Goal: Task Accomplishment & Management: Manage account settings

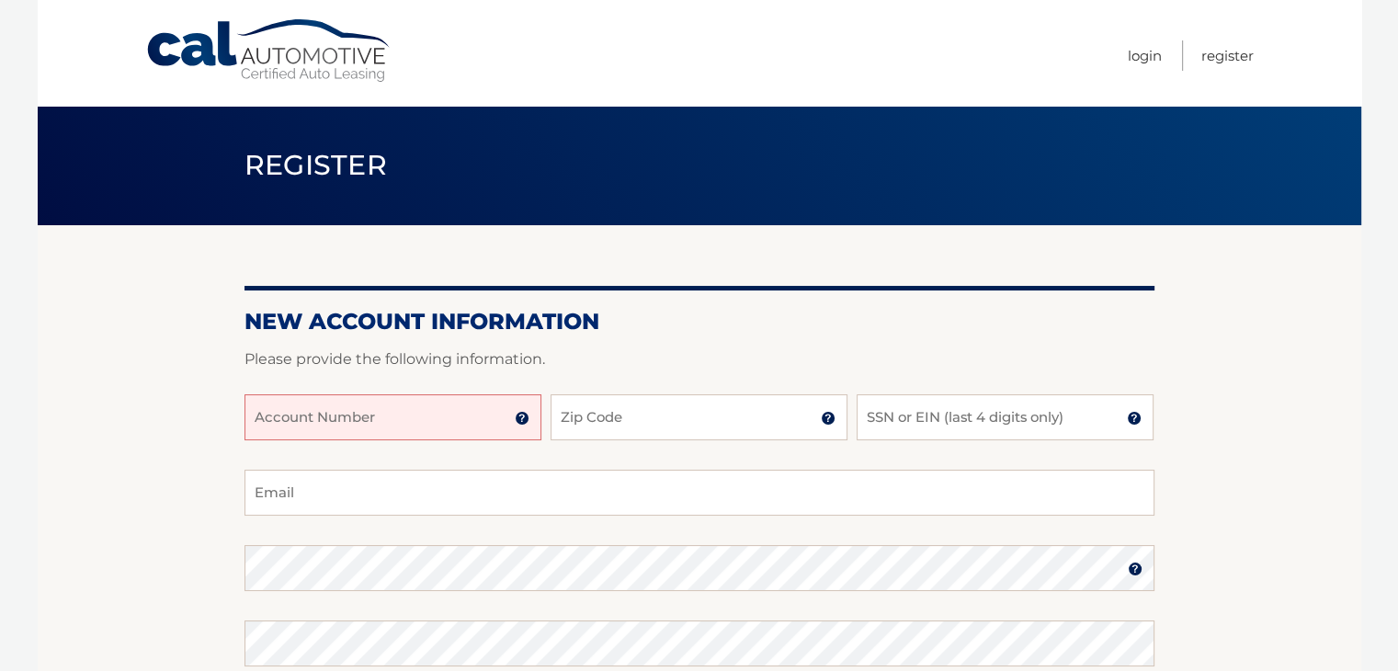
scroll to position [103, 0]
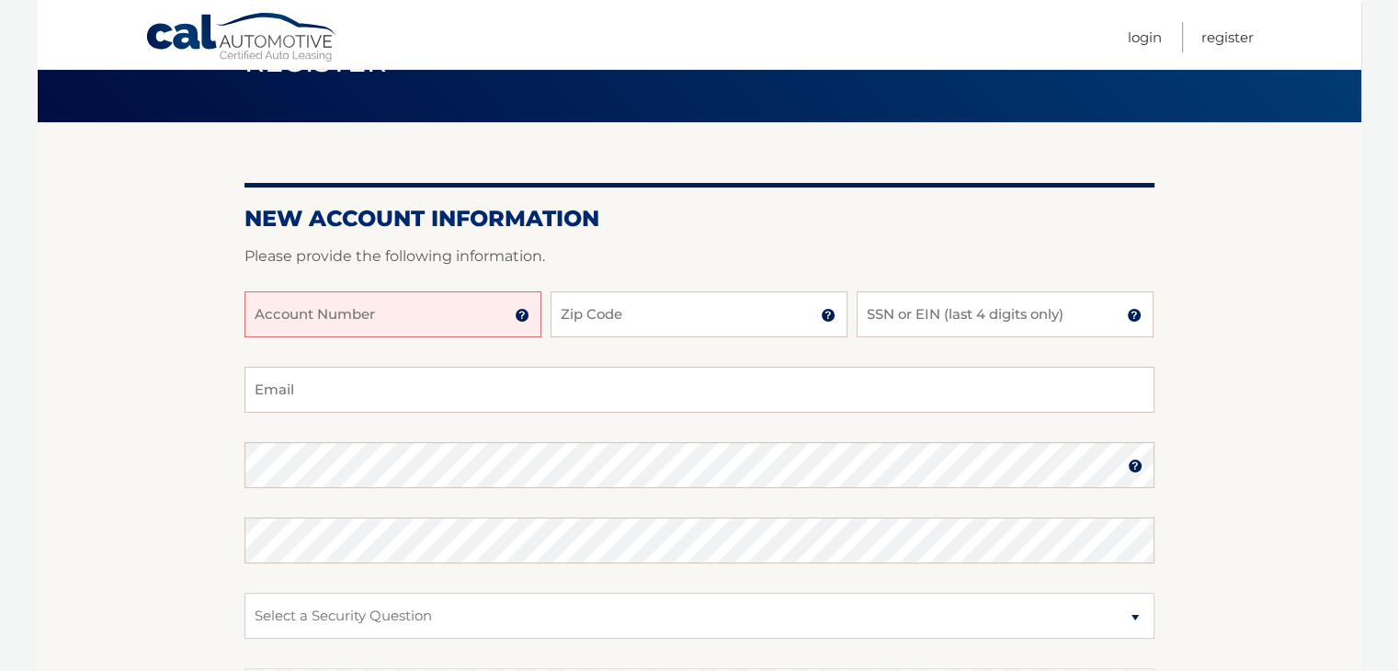
click at [144, 401] on section "New Account Information Please provide the following information. Account Numbe…" at bounding box center [700, 481] width 1324 height 718
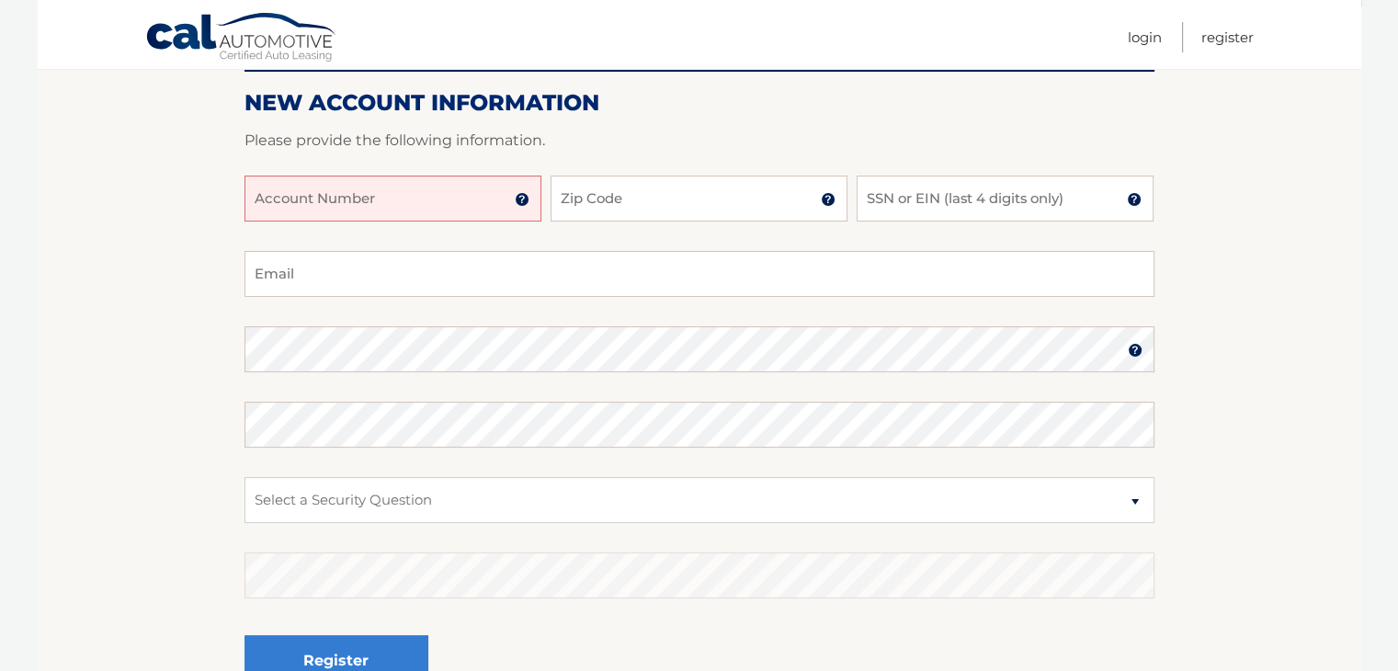
scroll to position [228, 0]
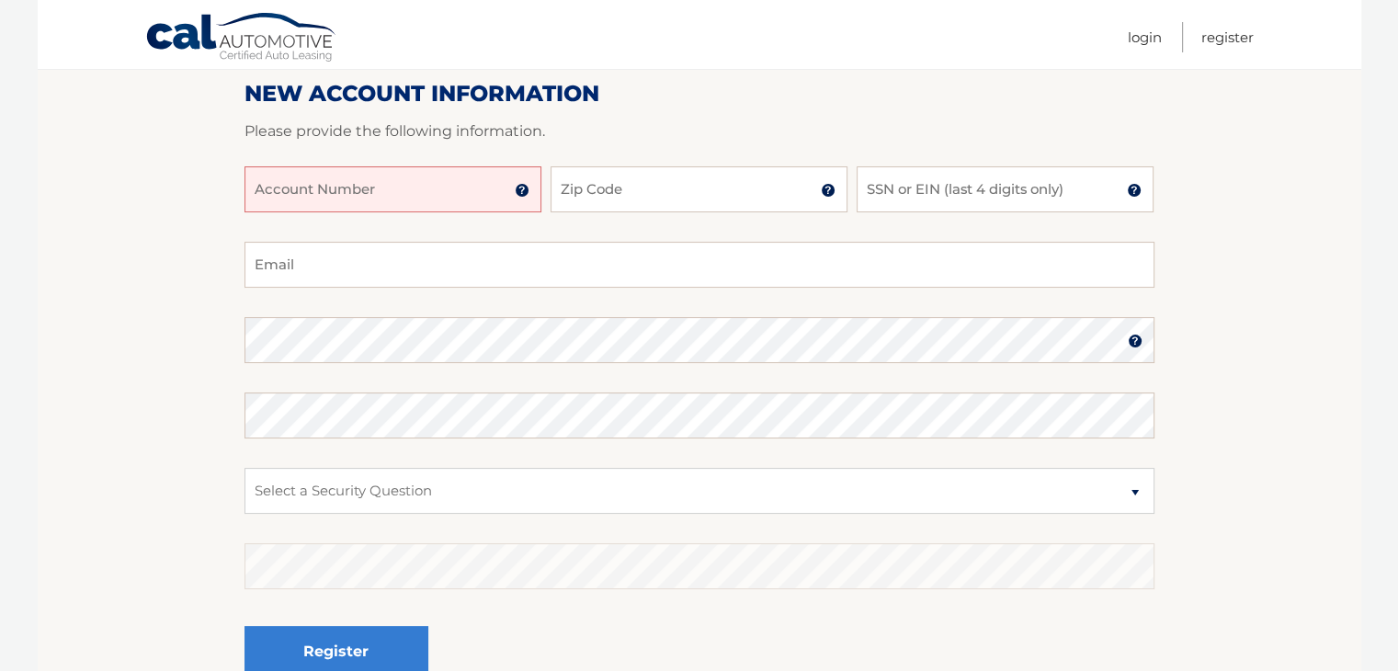
click at [393, 192] on input "Account Number" at bounding box center [392, 189] width 297 height 46
click at [522, 188] on img at bounding box center [522, 190] width 15 height 15
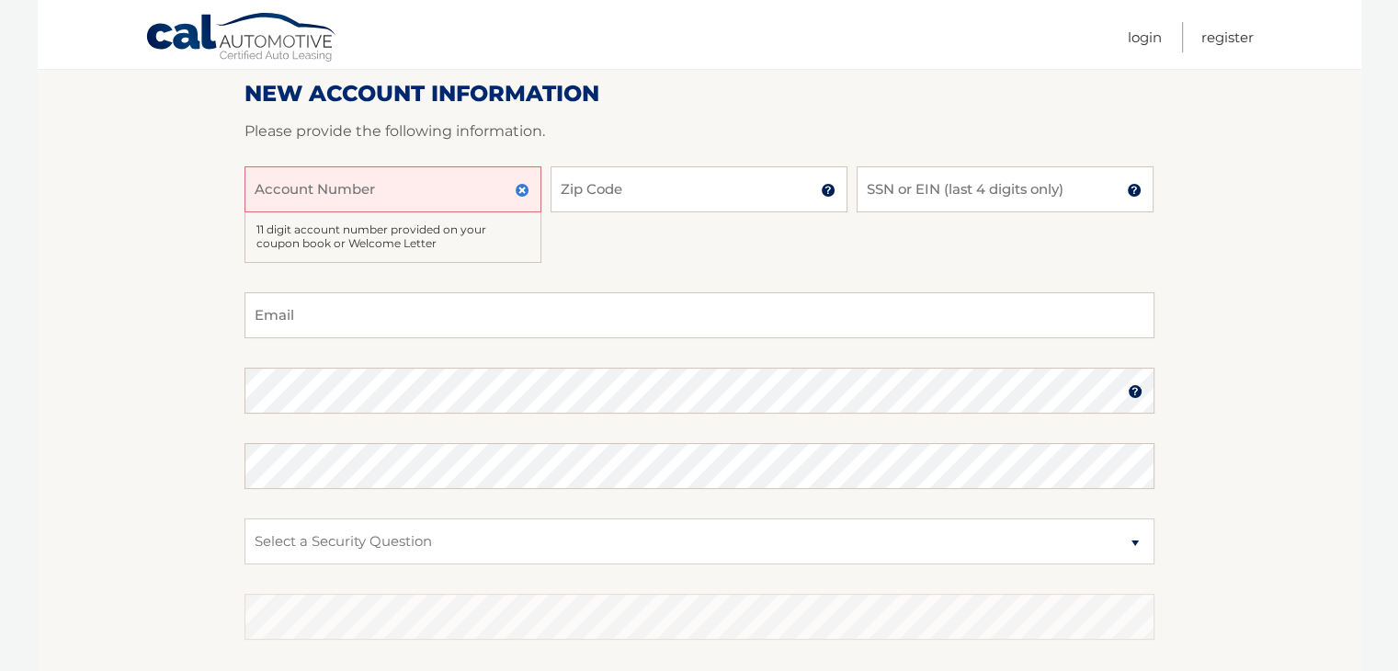
click at [324, 193] on input "Account Number" at bounding box center [392, 189] width 297 height 46
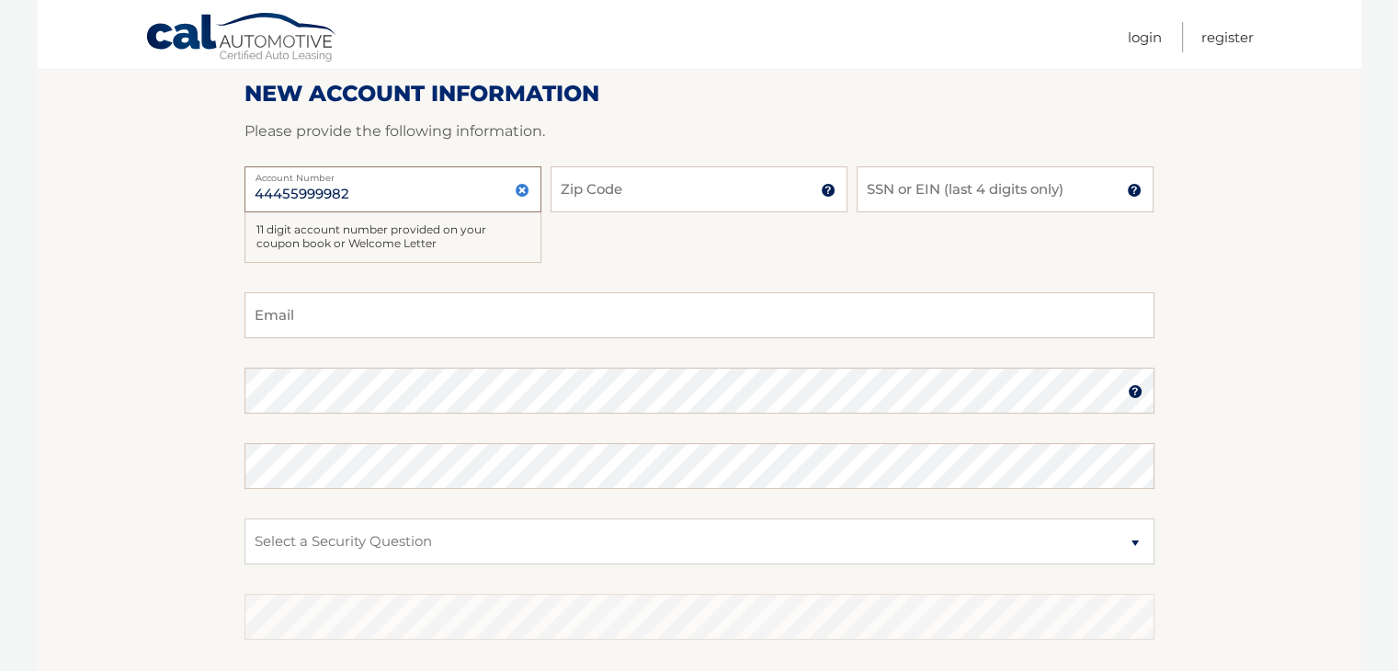
type input "44455999982"
click at [637, 182] on input "Zip Code" at bounding box center [699, 189] width 297 height 46
type input "08820"
click at [938, 200] on input "SSN or EIN (last 4 digits only)" at bounding box center [1005, 189] width 297 height 46
type input "5917"
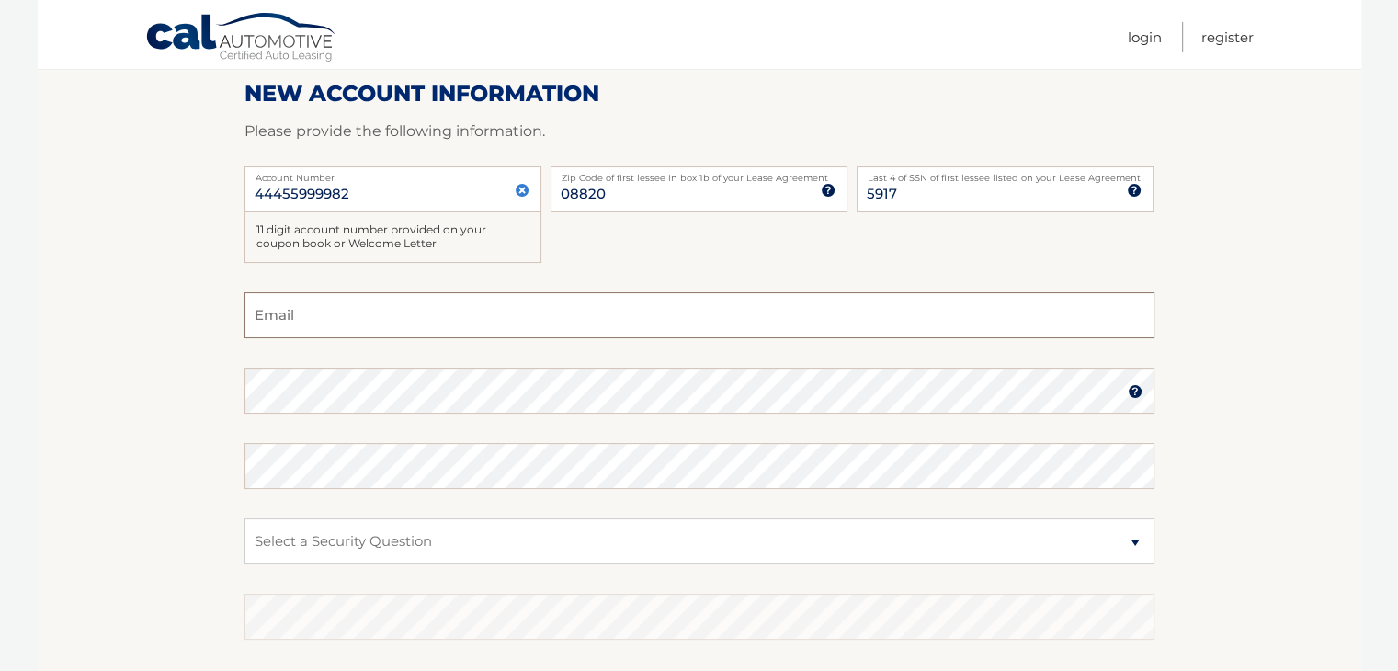
click at [353, 330] on input "Email" at bounding box center [699, 315] width 910 height 46
type input "u"
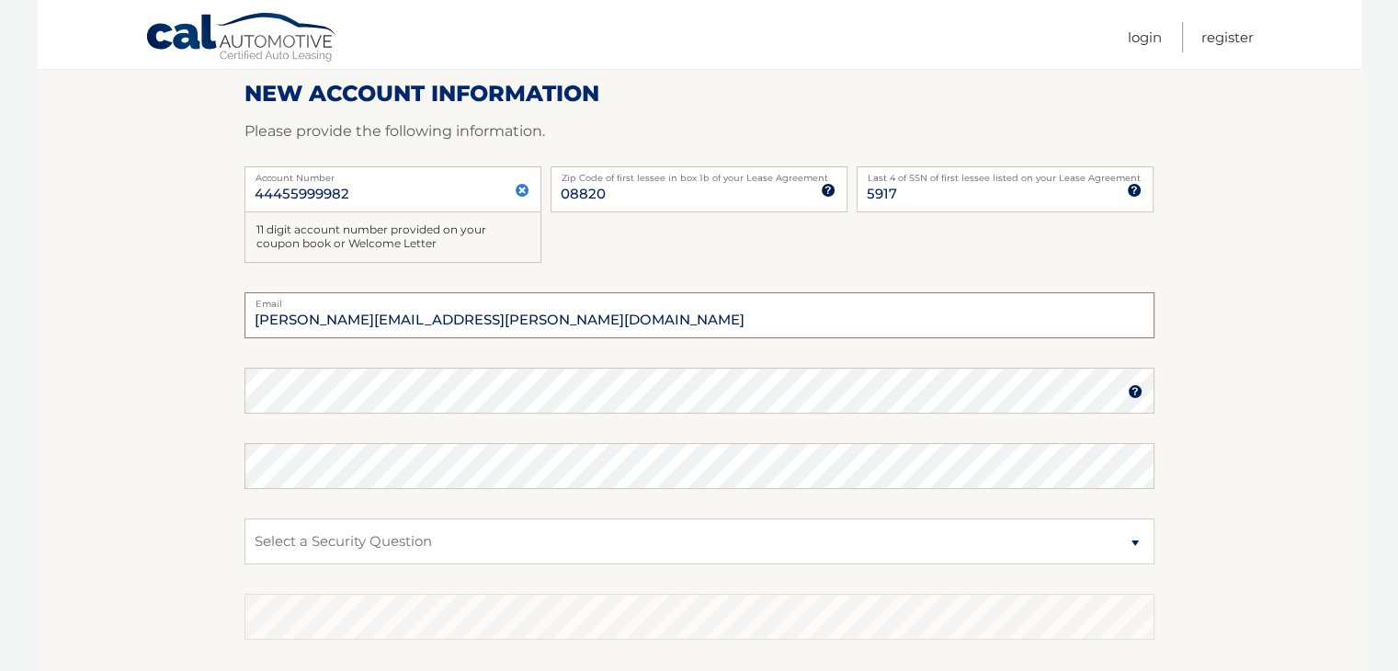
type input "yasasvi.talagadadeevi@gmail.com"
click at [1140, 391] on img at bounding box center [1135, 391] width 15 height 15
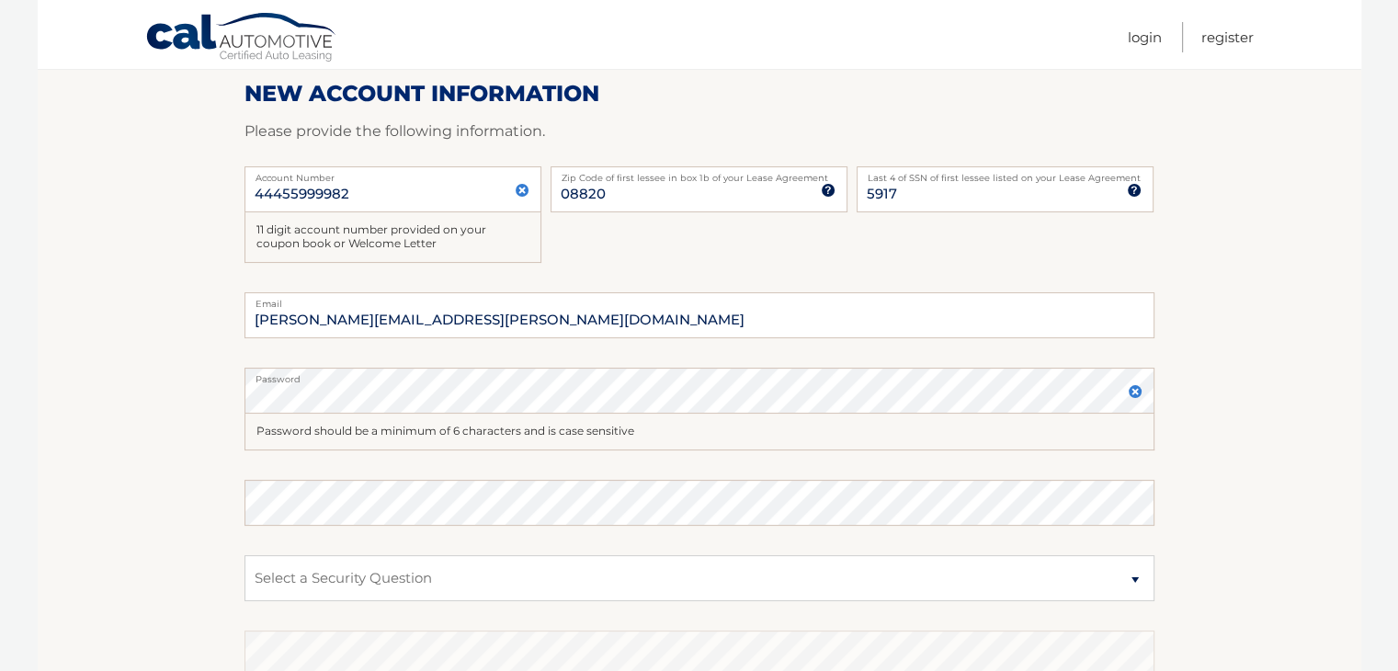
click at [1140, 391] on img at bounding box center [1135, 391] width 15 height 15
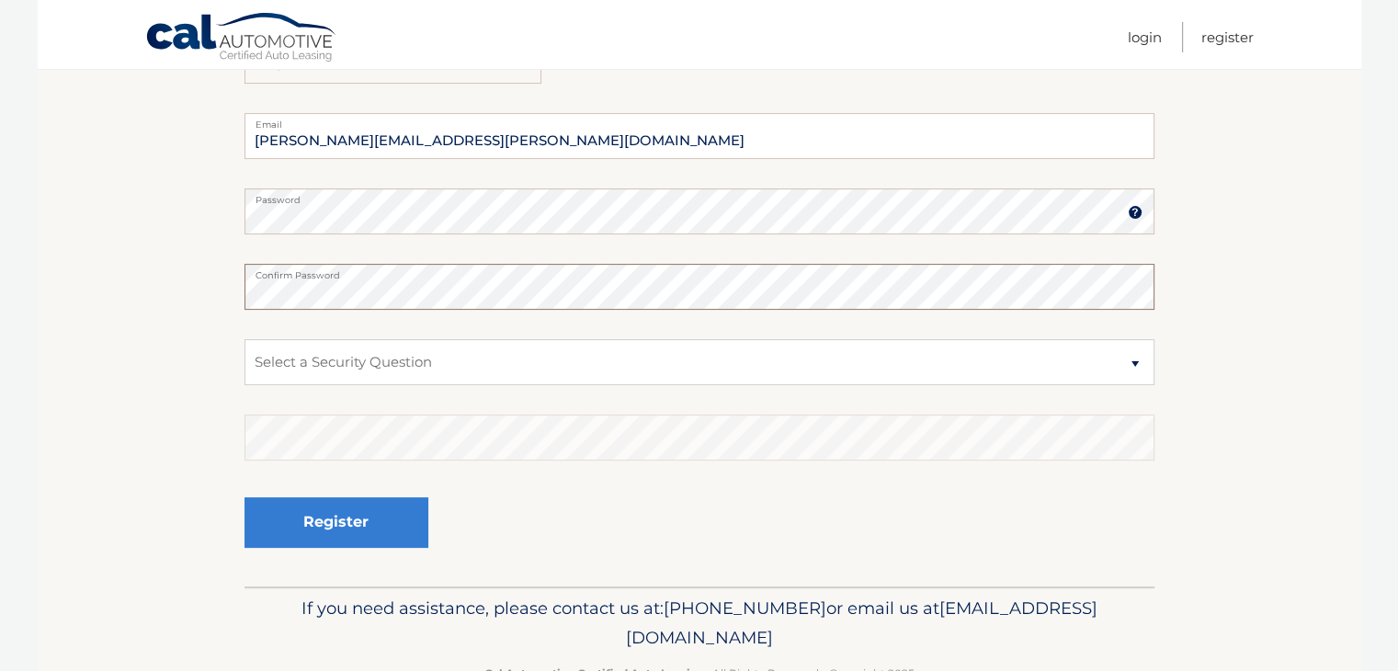
scroll to position [415, 0]
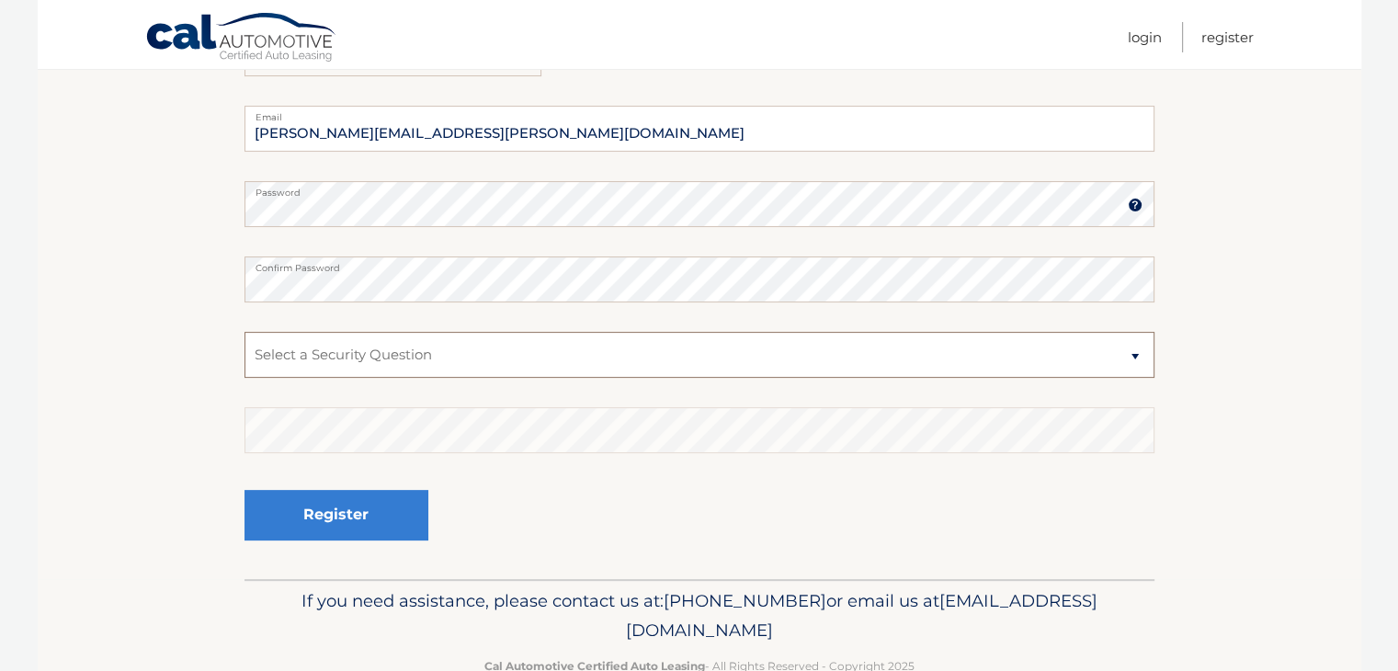
click at [555, 350] on select "Select a Security Question What was the name of your elementary school? What is…" at bounding box center [699, 355] width 910 height 46
select select "2"
click at [244, 332] on select "Select a Security Question What was the name of your elementary school? What is…" at bounding box center [699, 355] width 910 height 46
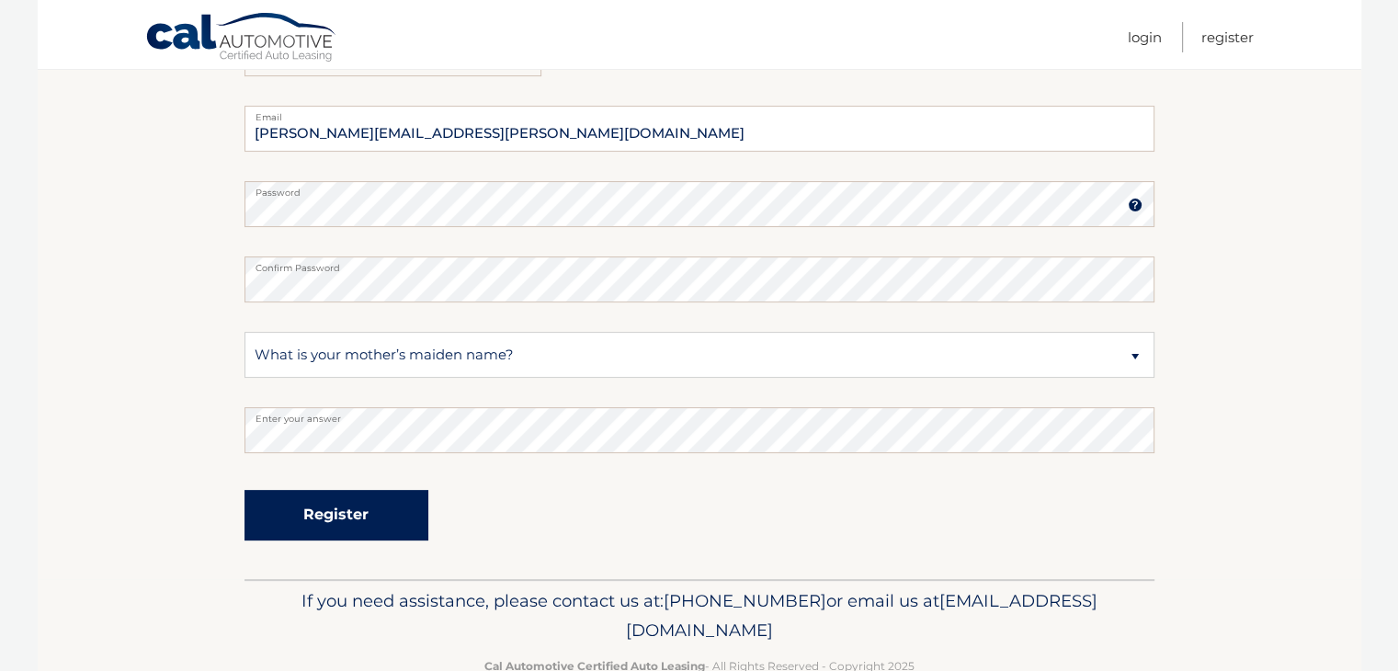
click at [292, 500] on button "Register" at bounding box center [336, 515] width 184 height 51
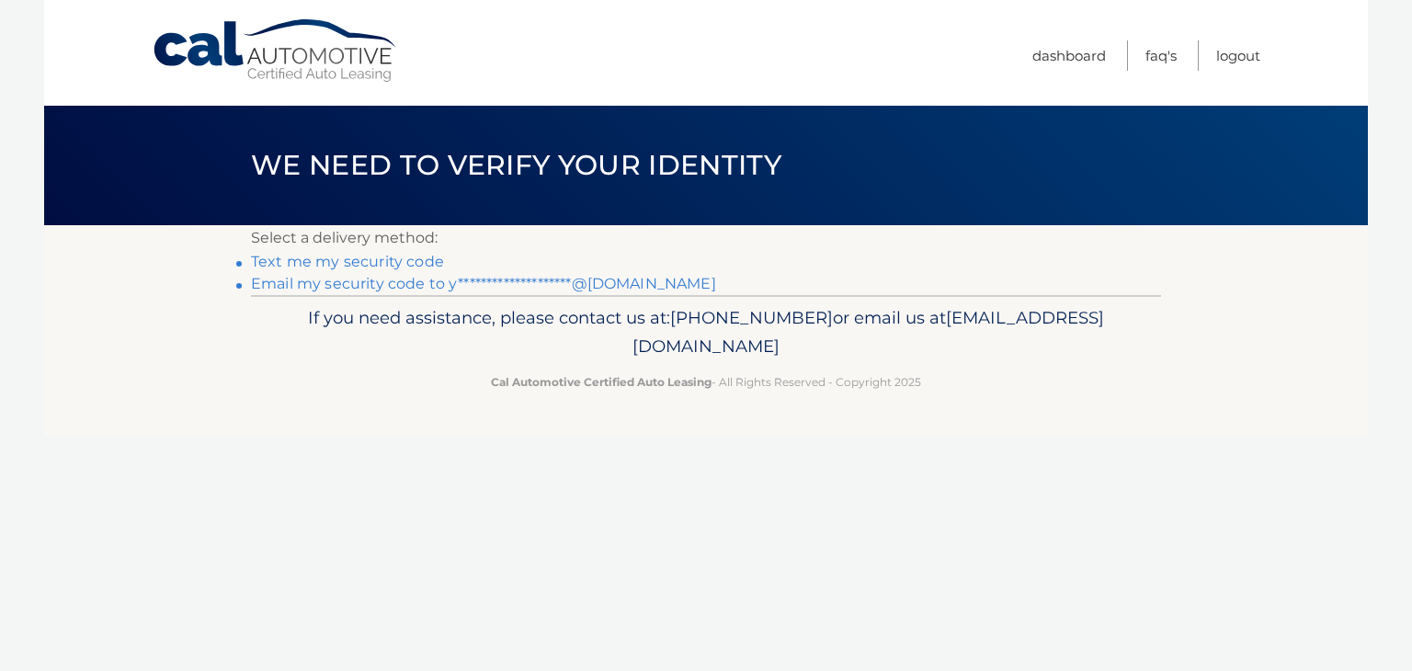
click at [396, 262] on link "Text me my security code" at bounding box center [347, 261] width 193 height 17
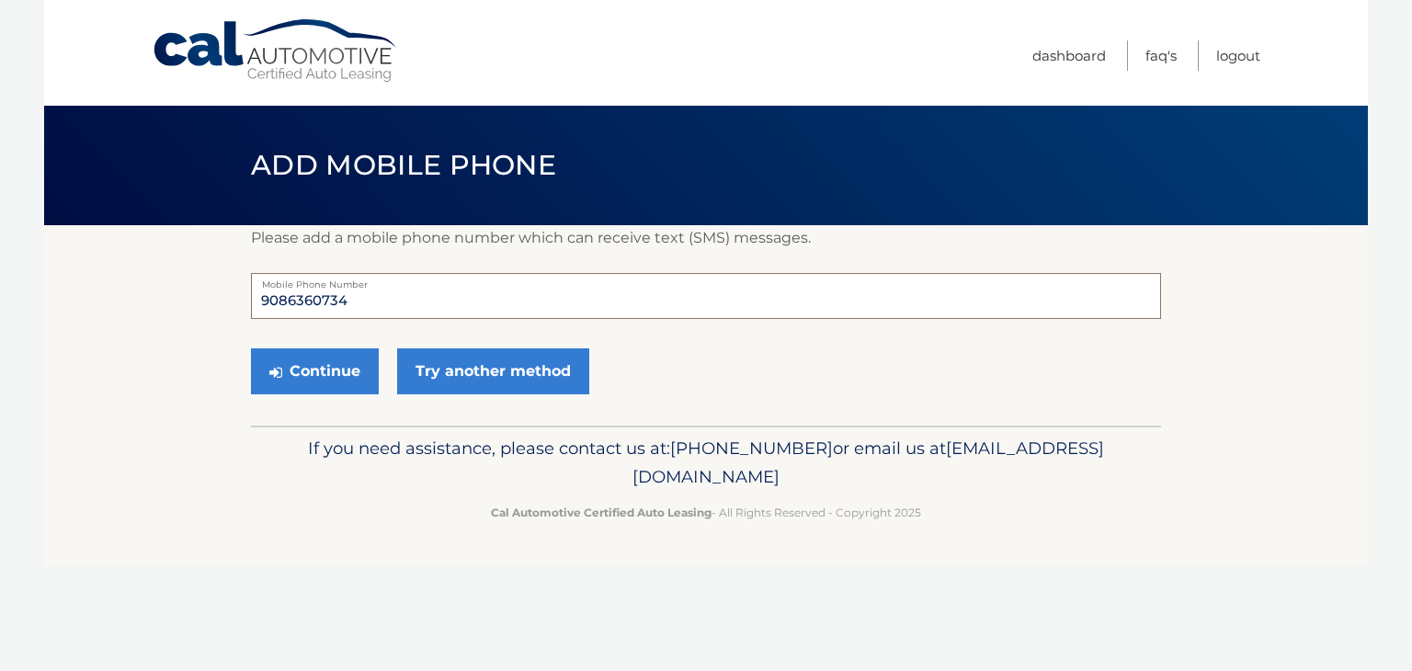
click at [358, 299] on input "9086360734" at bounding box center [706, 296] width 910 height 46
type input "7323181138"
click at [317, 379] on button "Continue" at bounding box center [315, 371] width 128 height 46
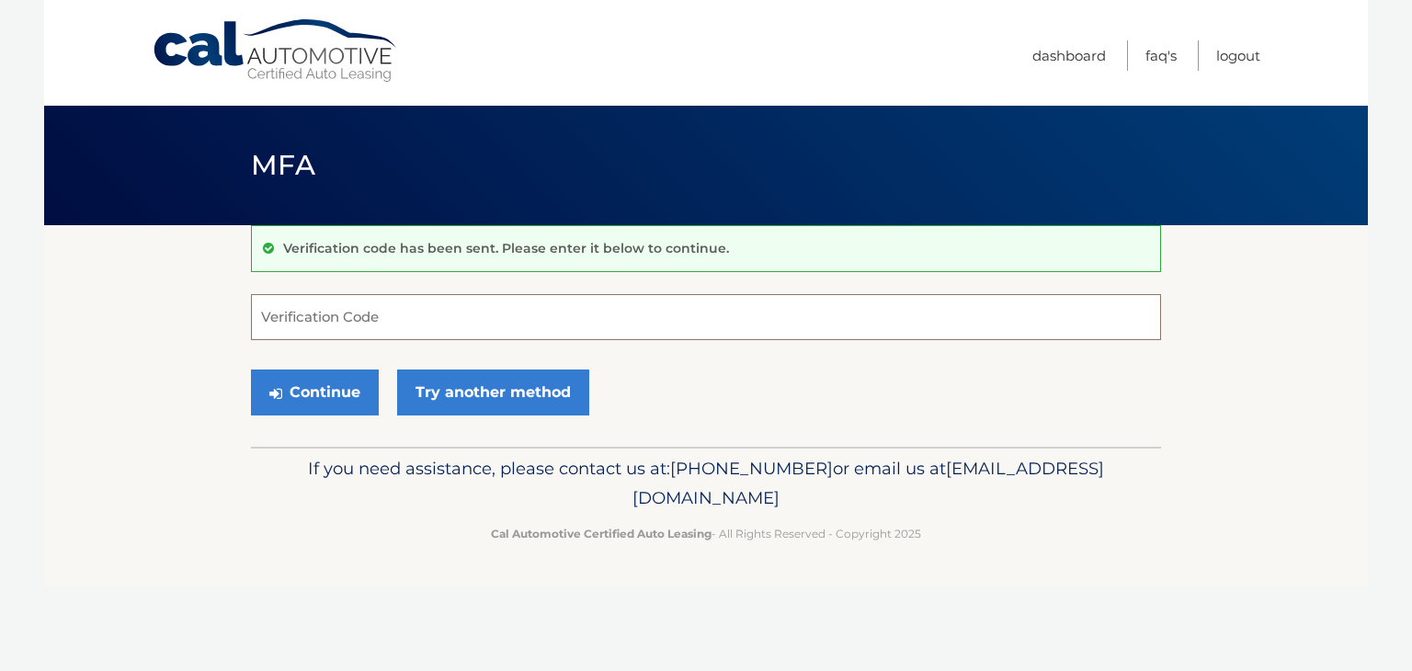
click at [317, 321] on input "Verification Code" at bounding box center [706, 317] width 910 height 46
type input "6"
type input "561668"
click at [318, 396] on button "Continue" at bounding box center [315, 392] width 128 height 46
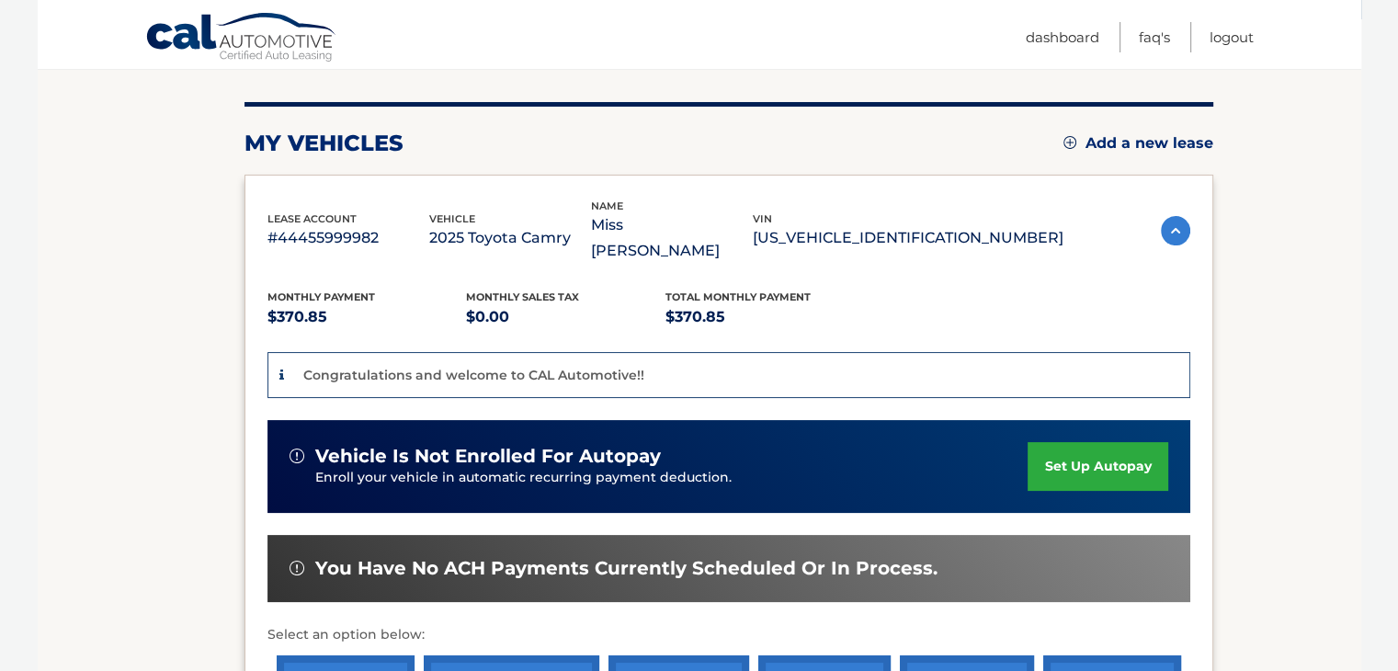
scroll to position [434, 0]
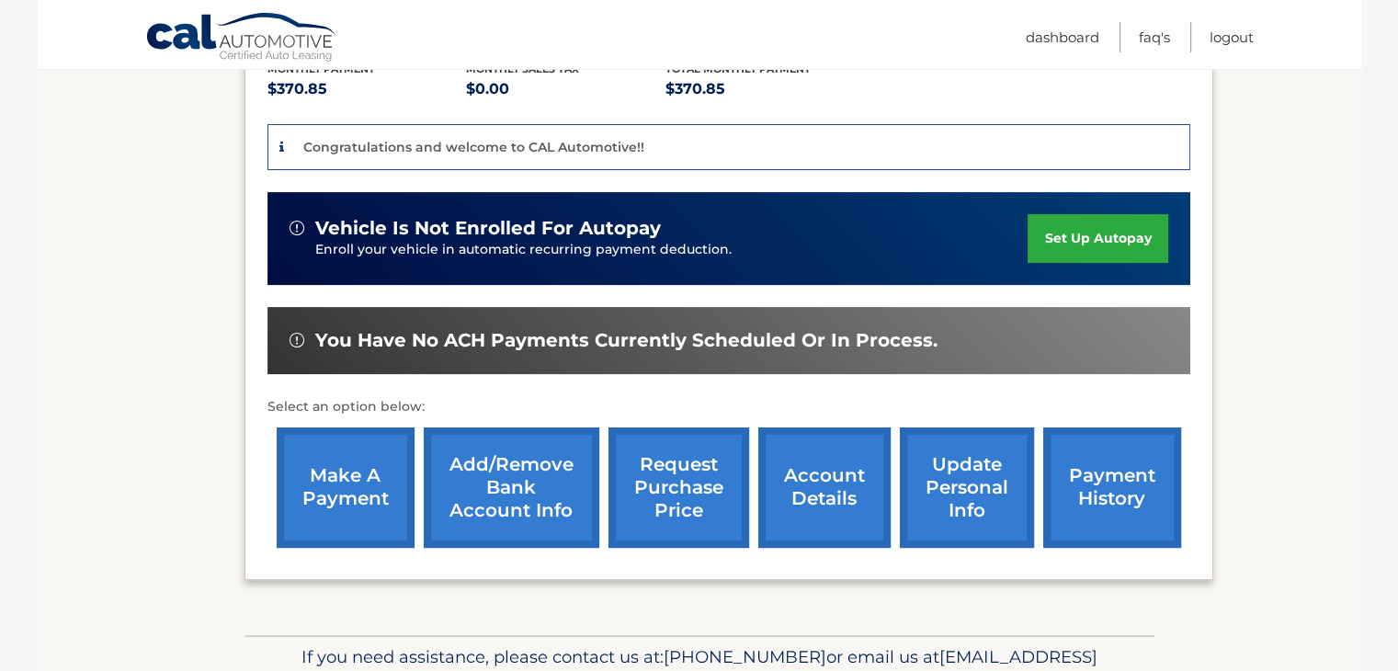
click at [1057, 234] on link "set up autopay" at bounding box center [1098, 238] width 140 height 49
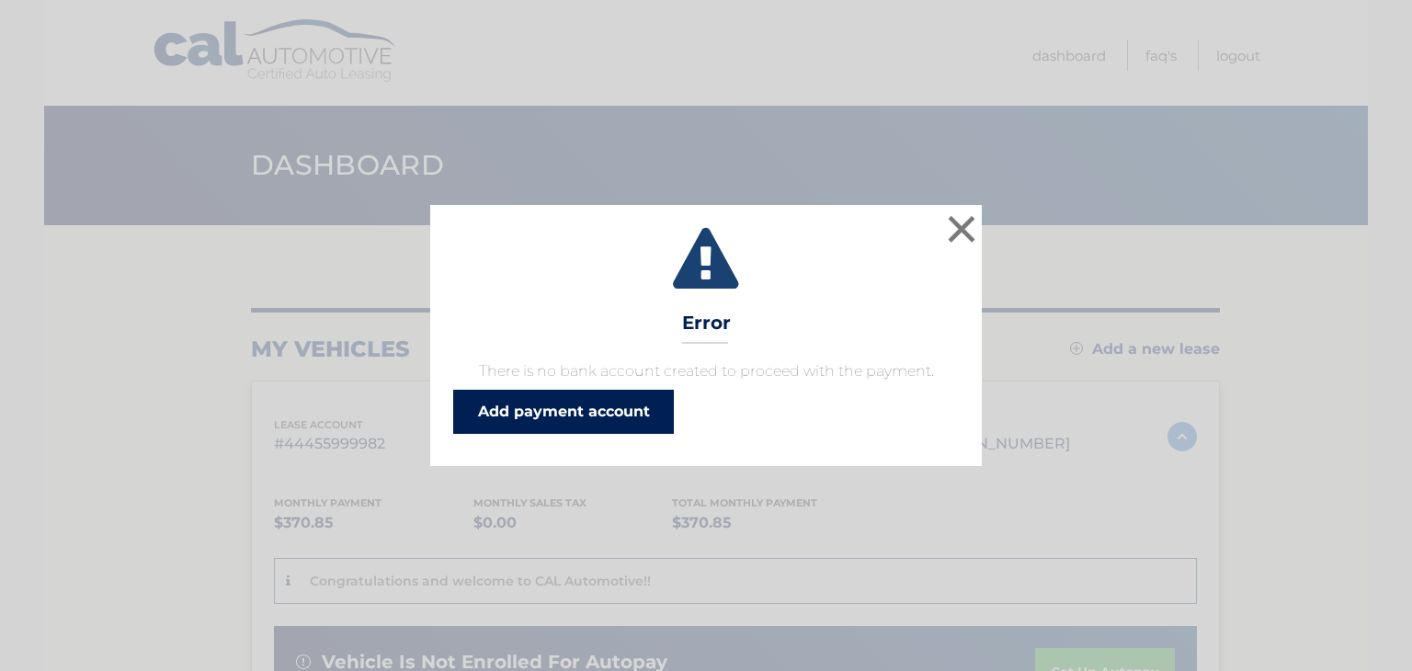
click at [615, 409] on link "Add payment account" at bounding box center [563, 412] width 221 height 44
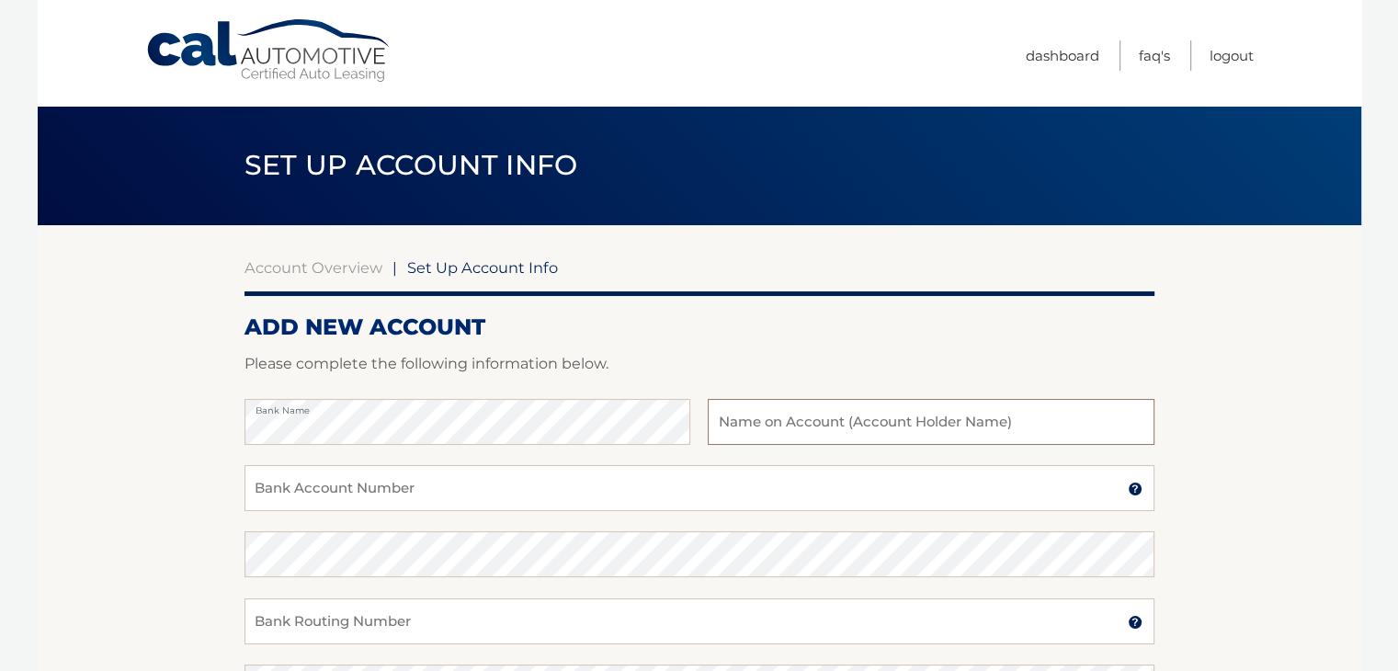
click at [780, 420] on input "text" at bounding box center [931, 422] width 446 height 46
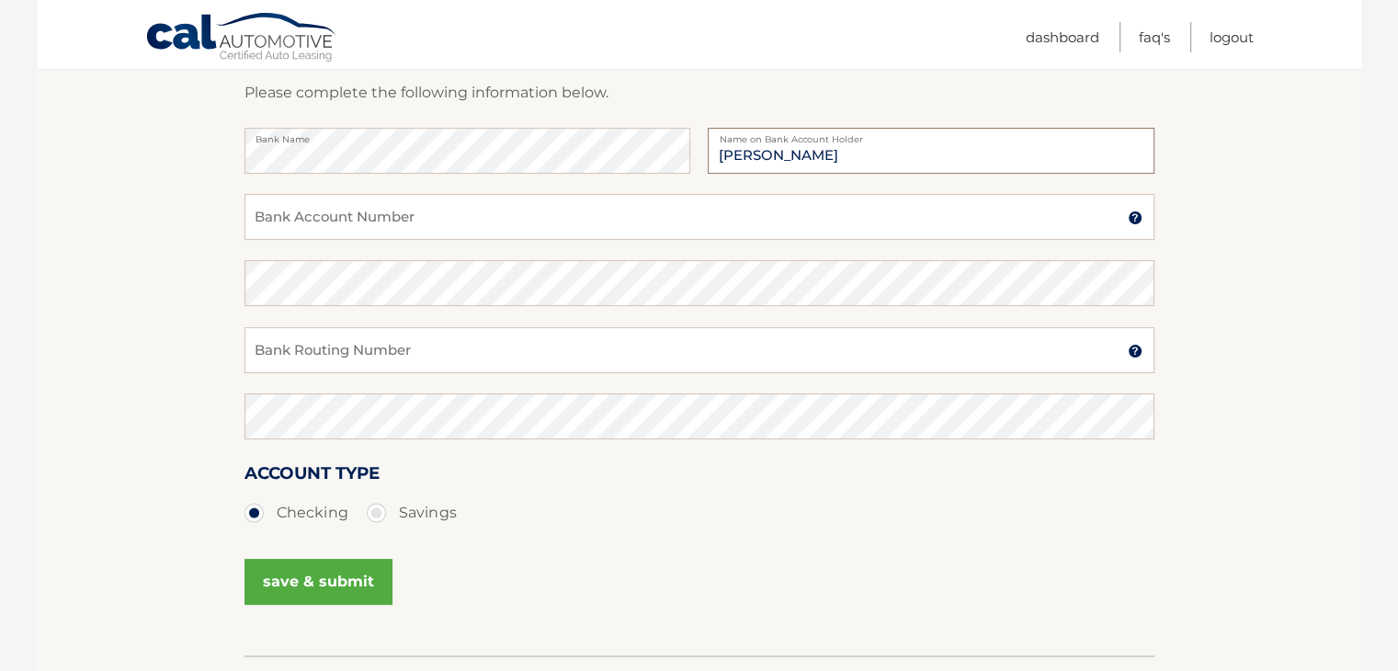
scroll to position [272, 0]
type input "Yasasvi Talagadadeevi"
click at [516, 210] on input "Bank Account Number" at bounding box center [699, 216] width 910 height 46
type input "7050513809"
click at [385, 351] on input "Bank Routing Number" at bounding box center [699, 349] width 910 height 46
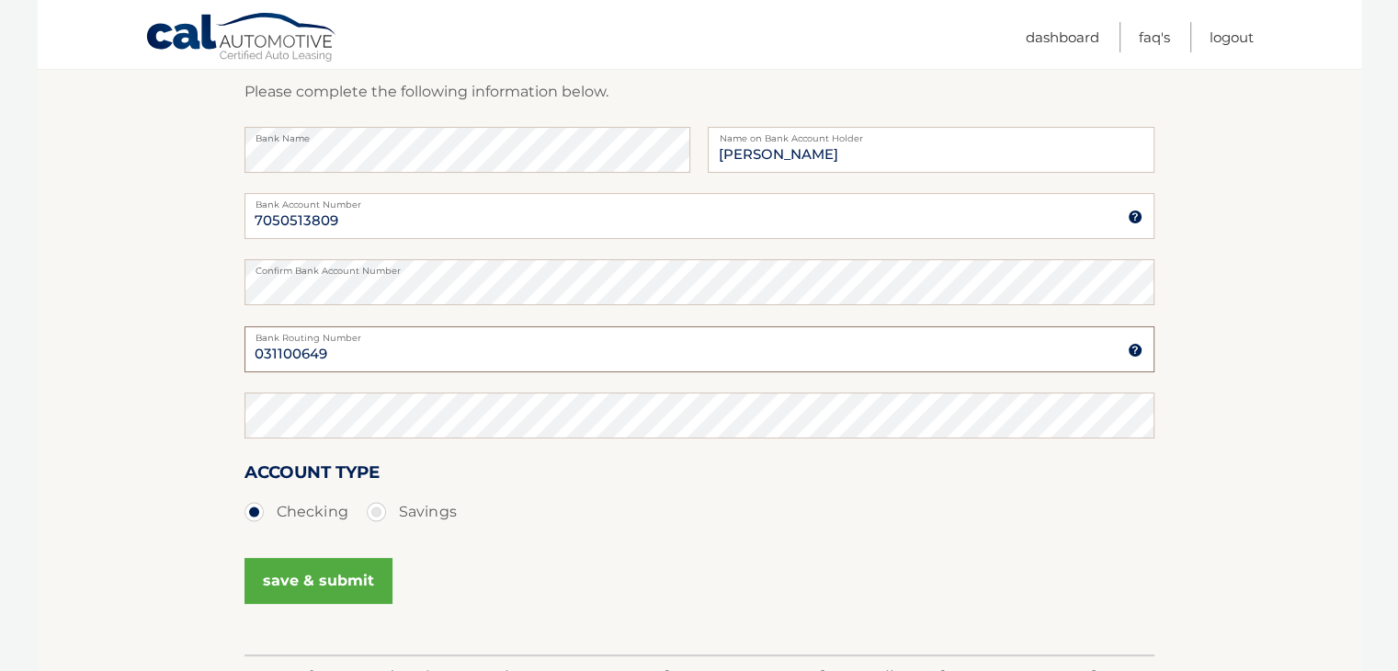
type input "031100649"
click at [298, 589] on button "save & submit" at bounding box center [318, 581] width 148 height 46
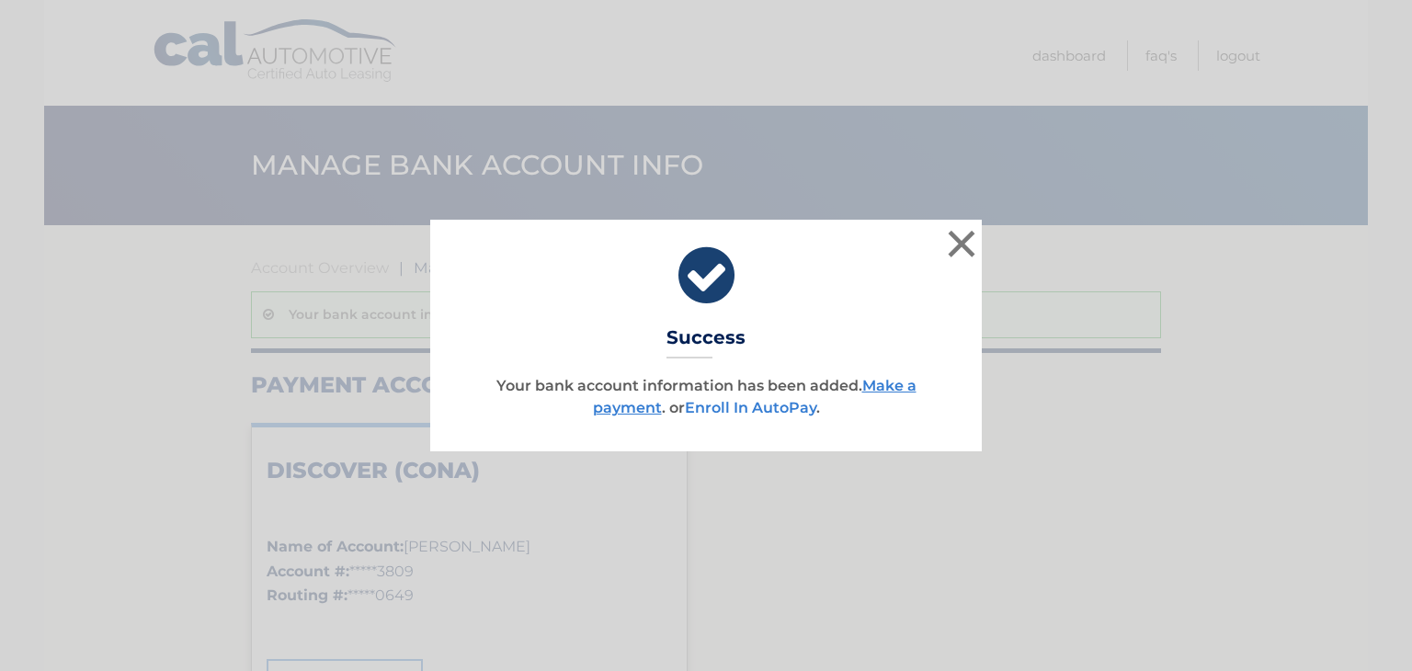
click at [782, 411] on link "Enroll In AutoPay" at bounding box center [750, 407] width 131 height 17
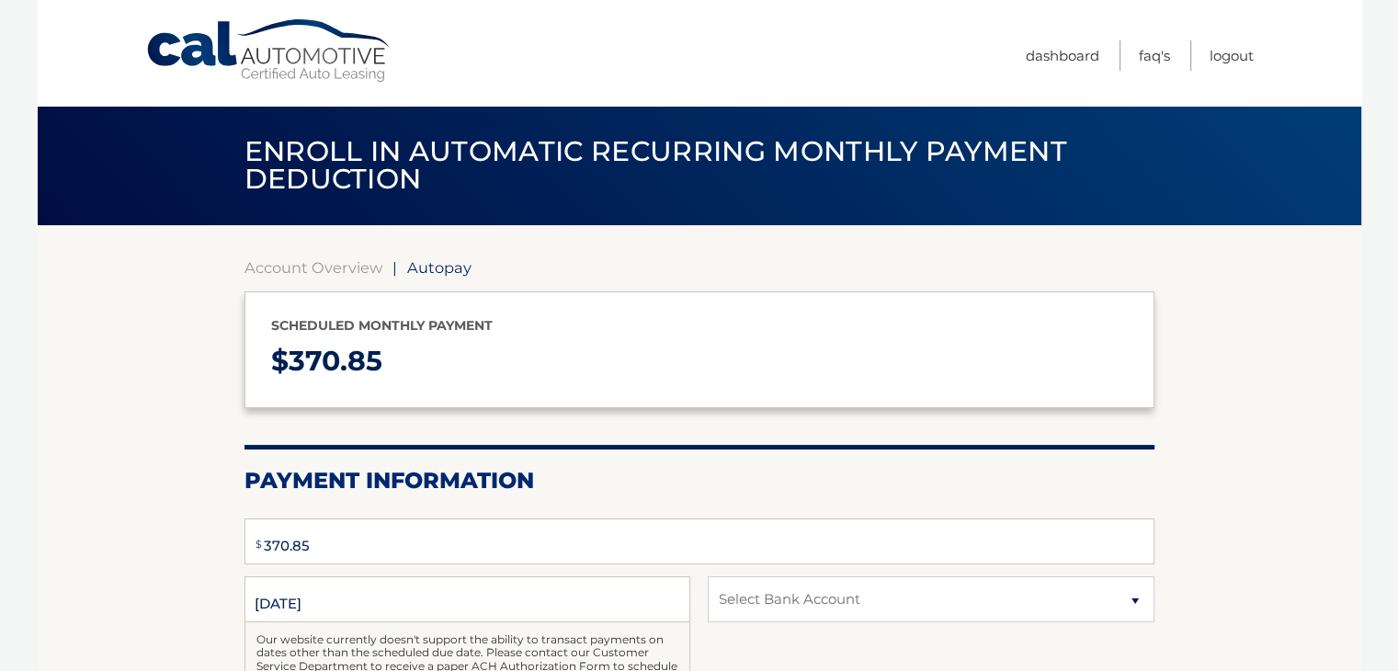
select select "ODg3OGU3YTQtNzM2OC00YjQ3LWI2NTQtYzJiYjc4NGZhN2Y5"
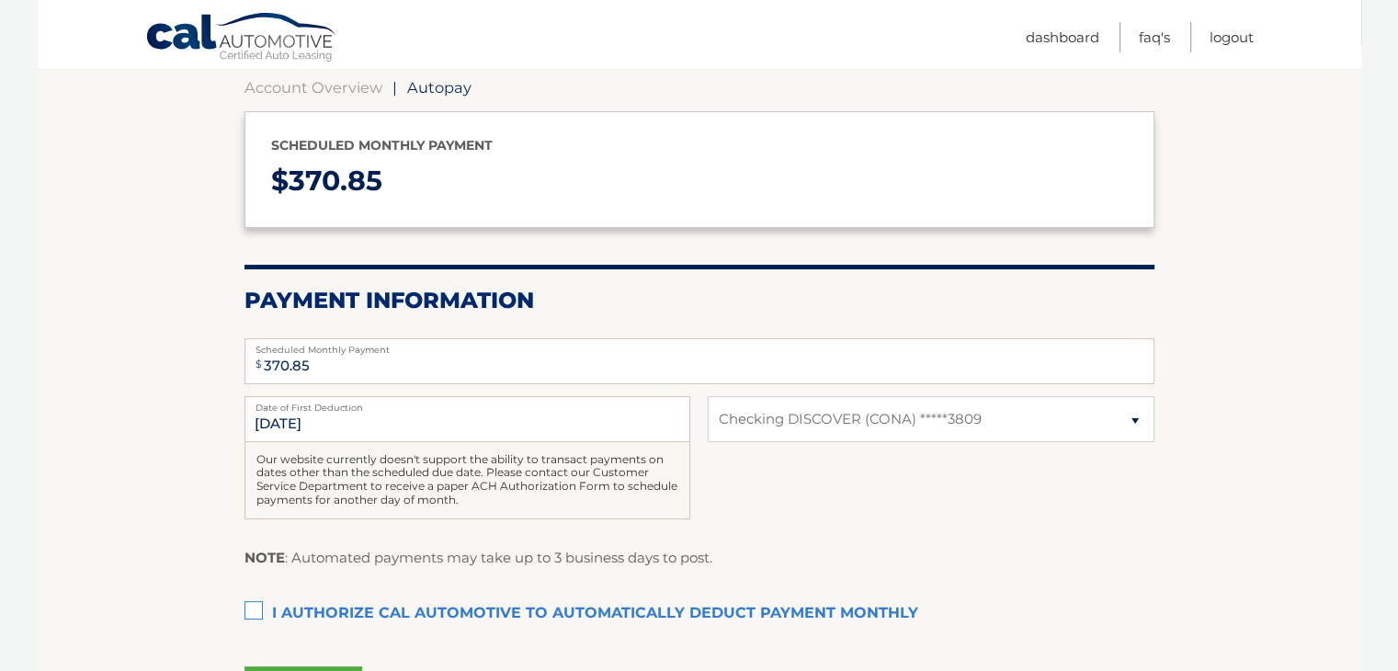
scroll to position [298, 0]
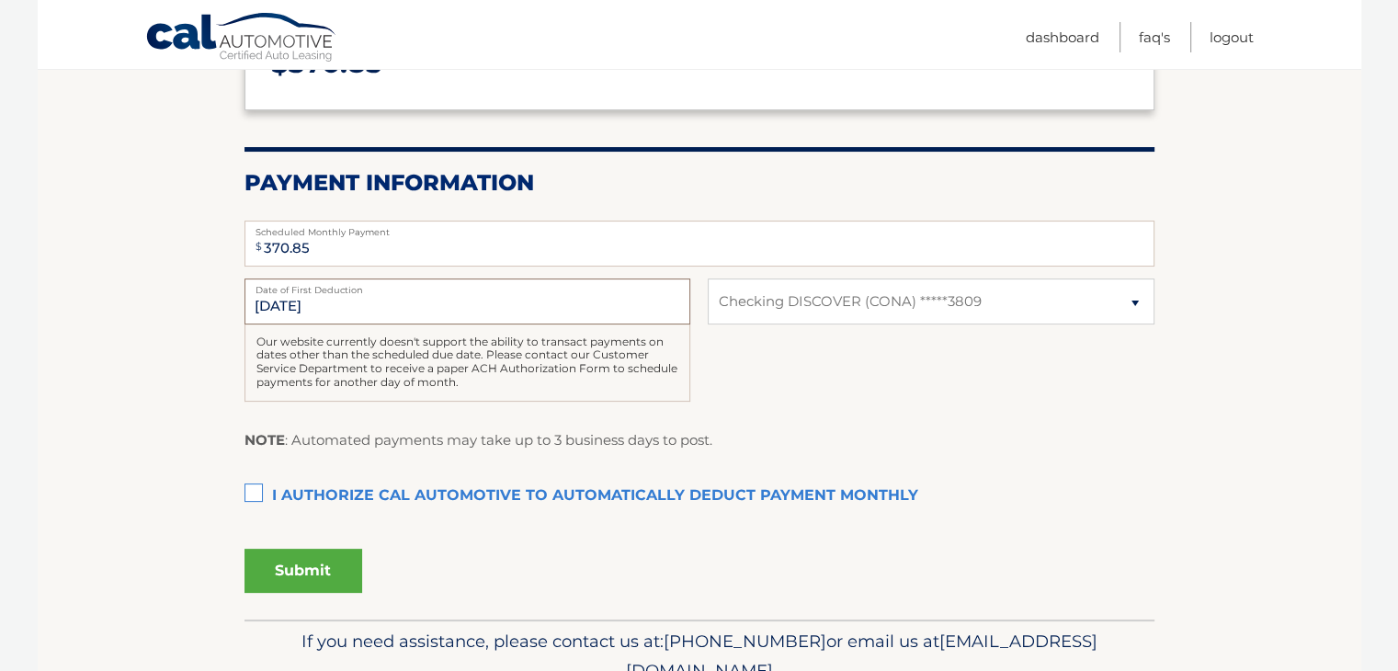
click at [577, 304] on input "[DATE]" at bounding box center [467, 301] width 446 height 46
click at [710, 385] on div "9/13/2025 Date of First Deduction Our website currently doesn't support the abi…" at bounding box center [699, 349] width 910 height 143
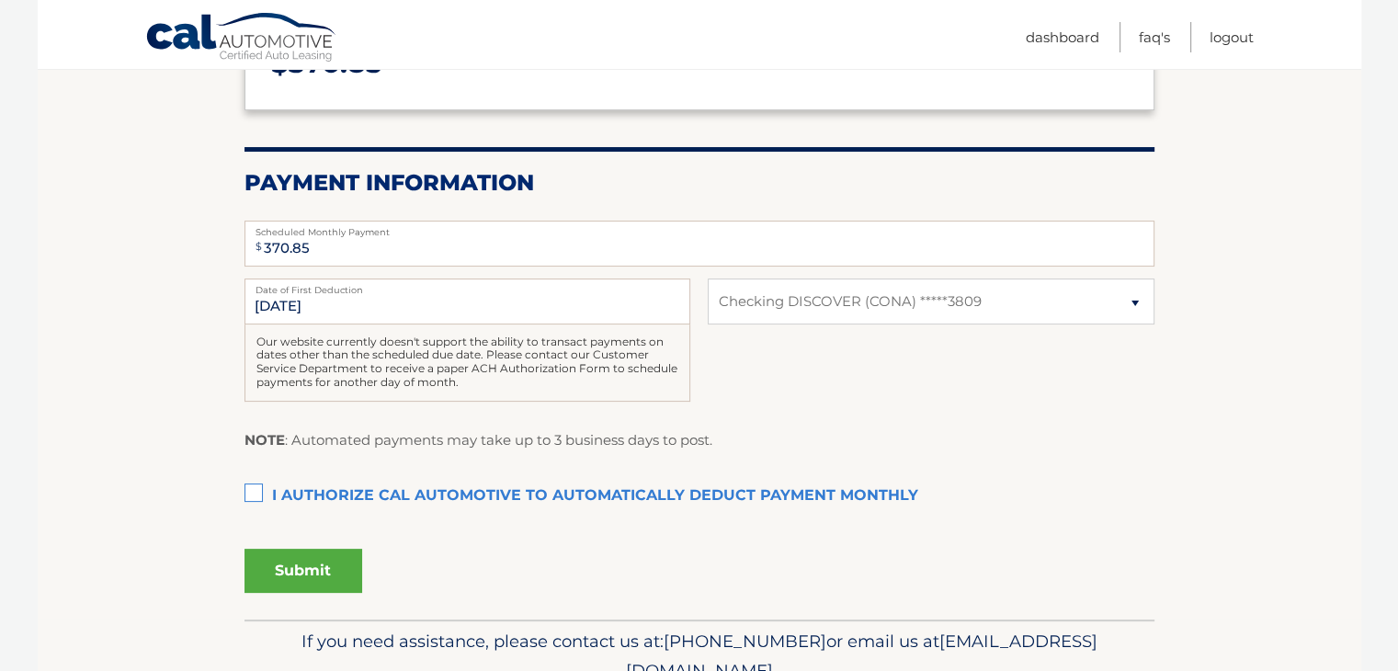
click at [254, 498] on label "I authorize cal automotive to automatically deduct payment monthly This checkbo…" at bounding box center [699, 496] width 910 height 37
click at [0, 0] on input "I authorize cal automotive to automatically deduct payment monthly This checkbo…" at bounding box center [0, 0] width 0 height 0
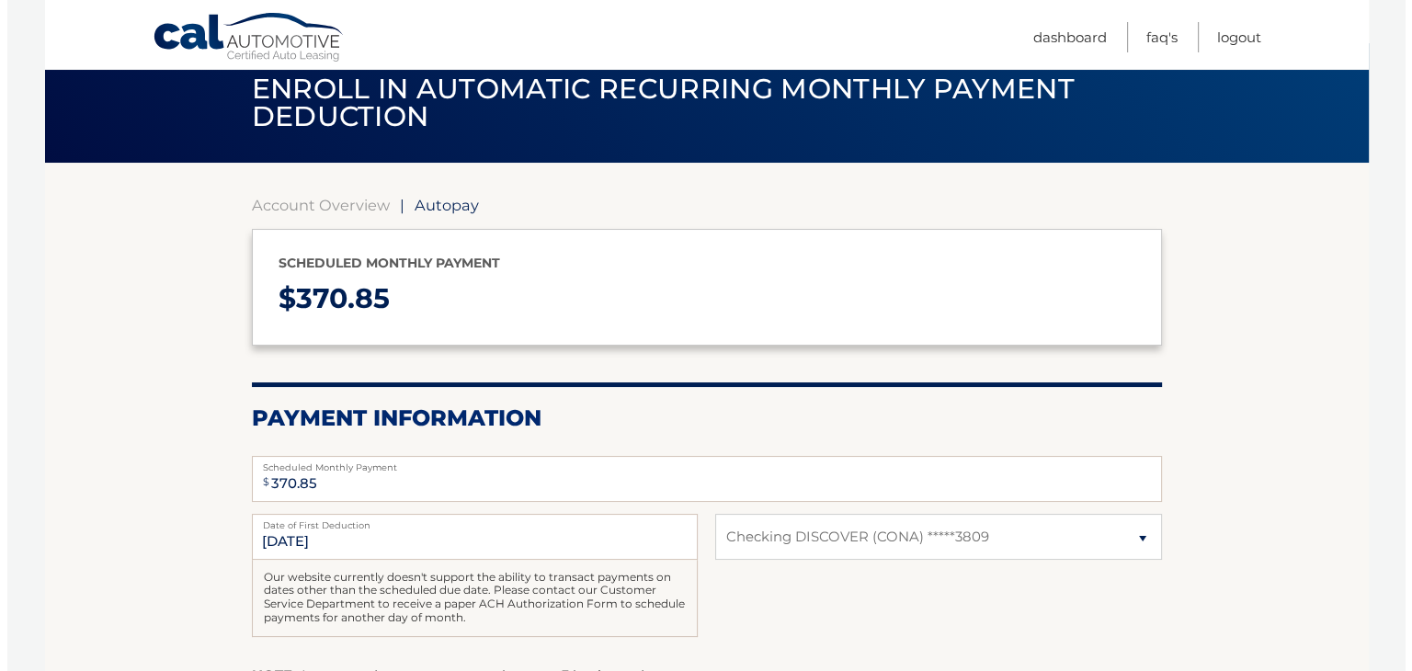
scroll to position [384, 0]
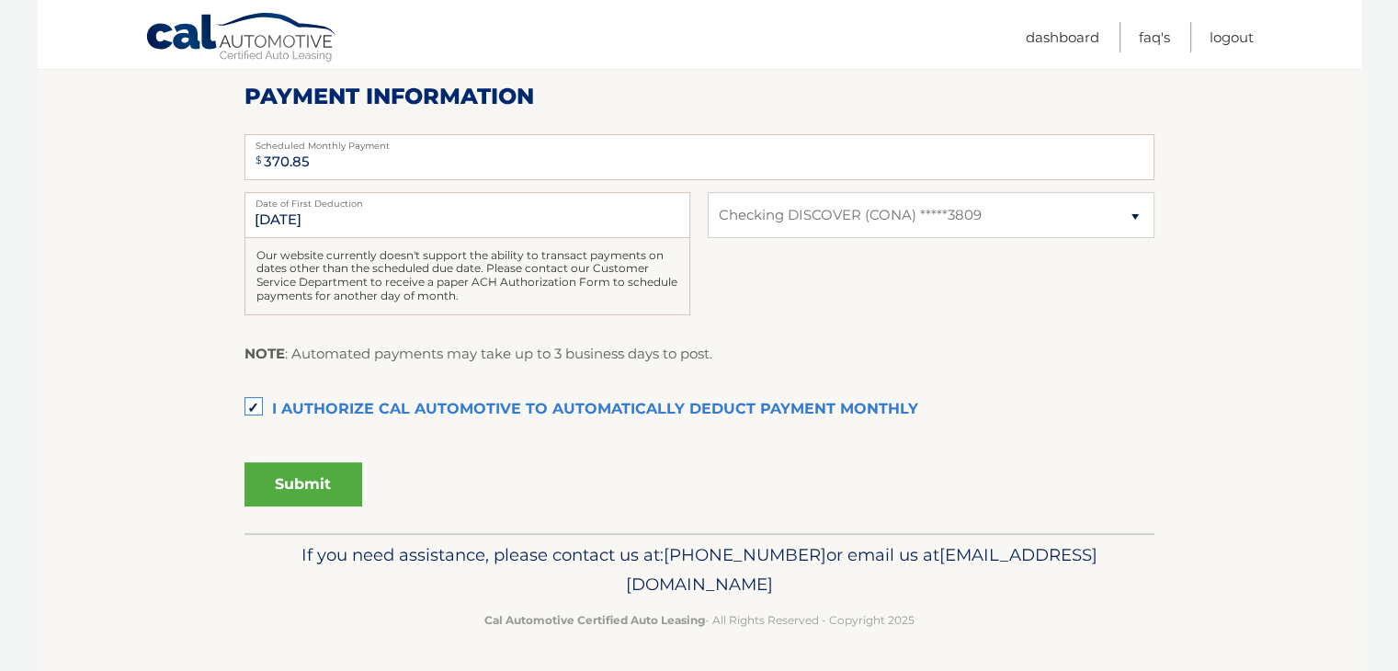
click at [315, 483] on button "Submit" at bounding box center [303, 484] width 118 height 44
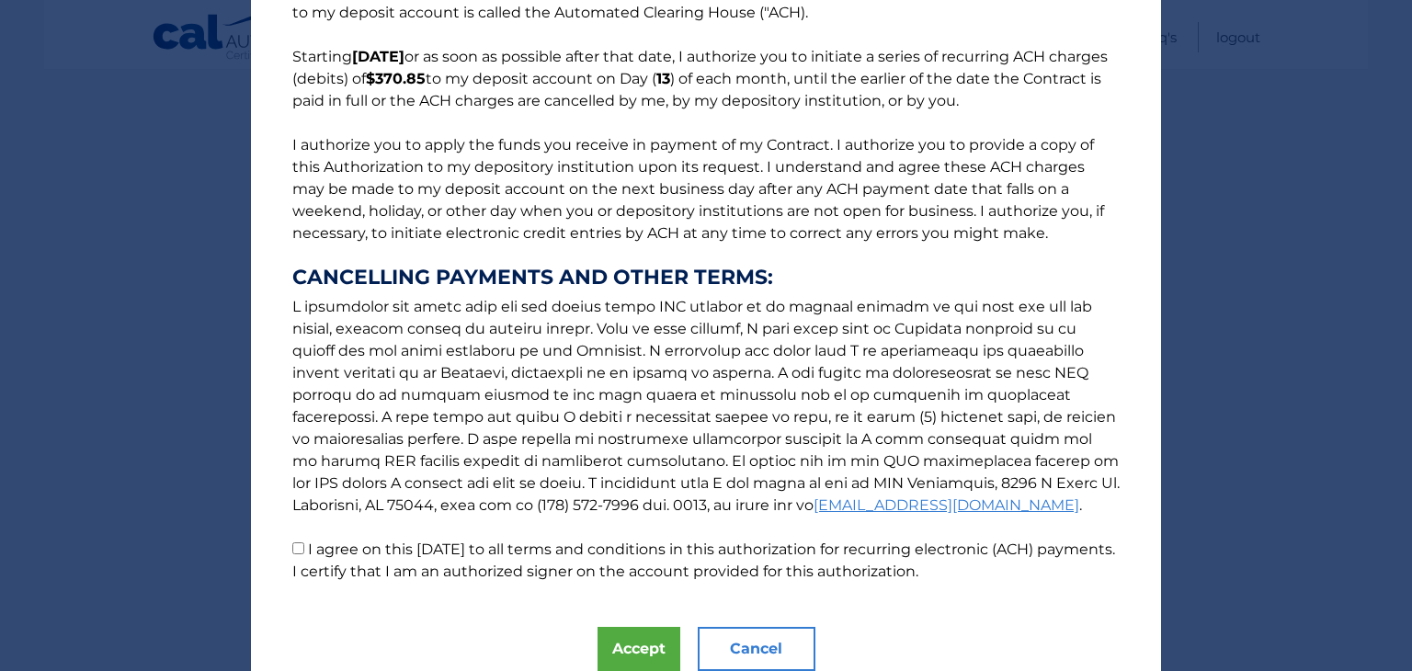
scroll to position [198, 0]
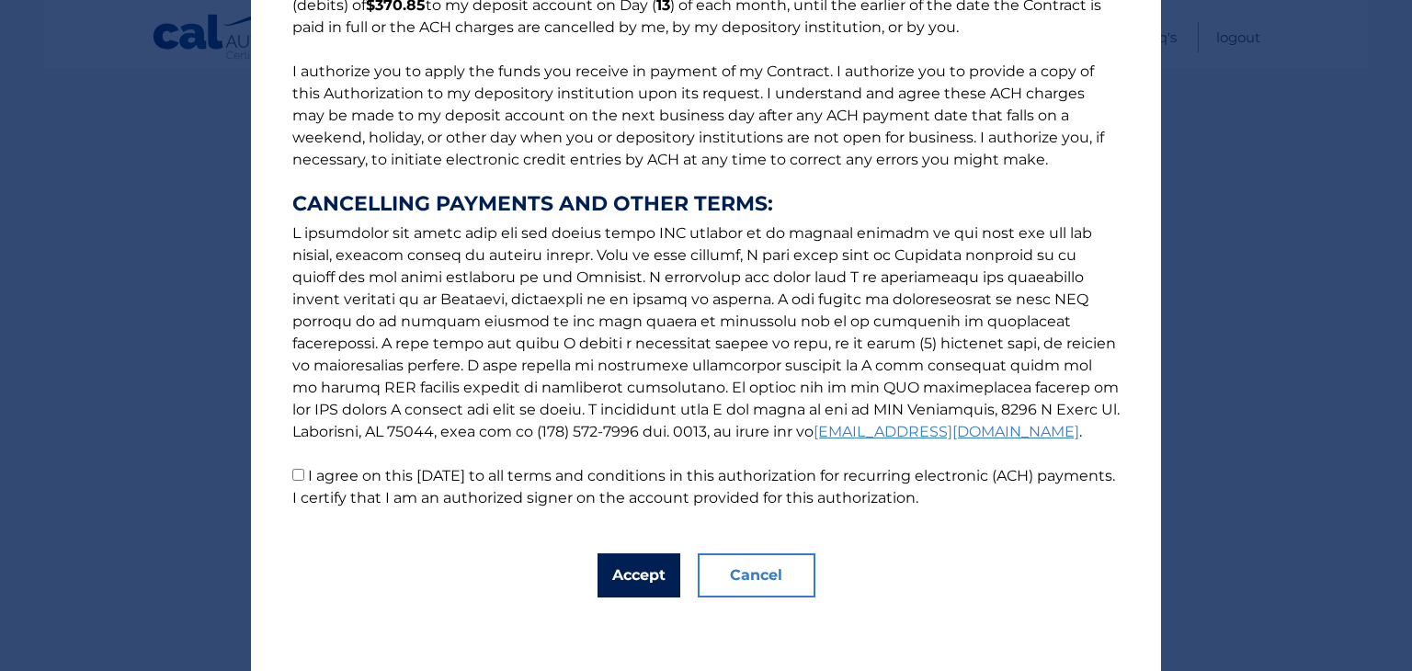
click at [602, 585] on button "Accept" at bounding box center [638, 575] width 83 height 44
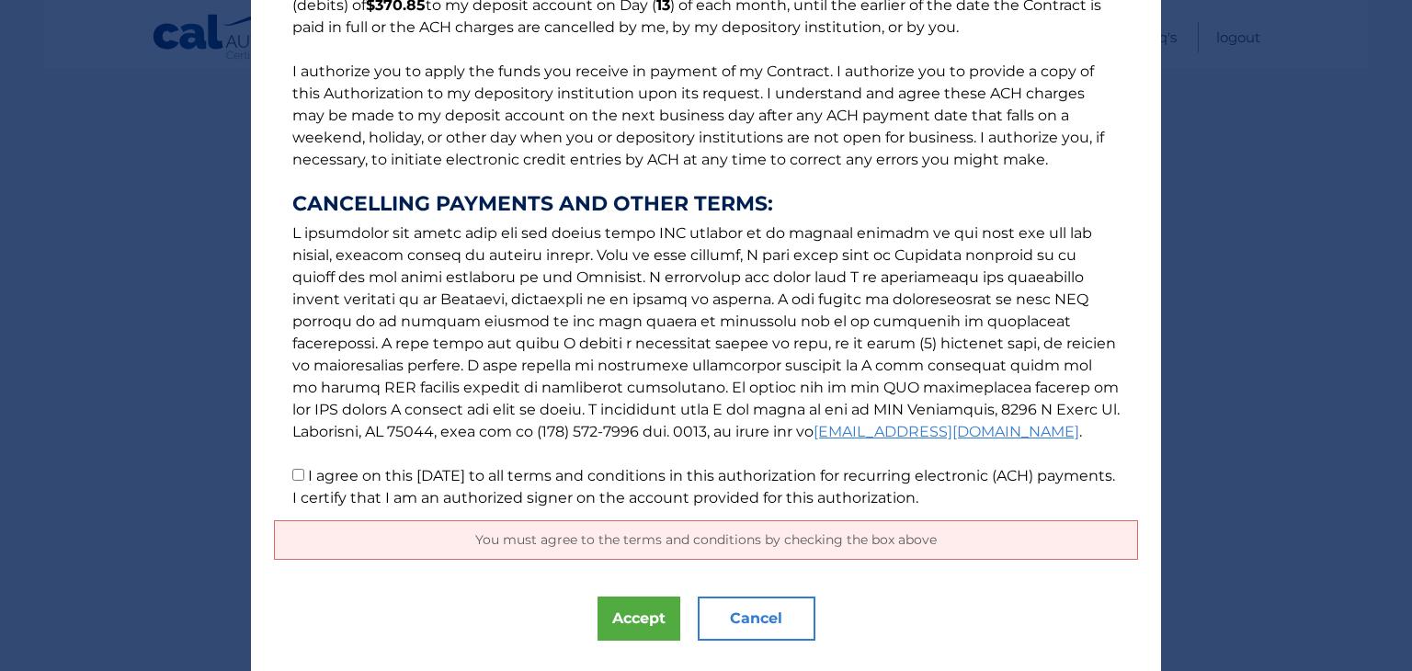
click at [328, 479] on label "I agree on this 09/07/2025 to all terms and conditions in this authorization fo…" at bounding box center [703, 487] width 823 height 40
click at [304, 479] on input "I agree on this 09/07/2025 to all terms and conditions in this authorization fo…" at bounding box center [298, 475] width 12 height 12
checkbox input "true"
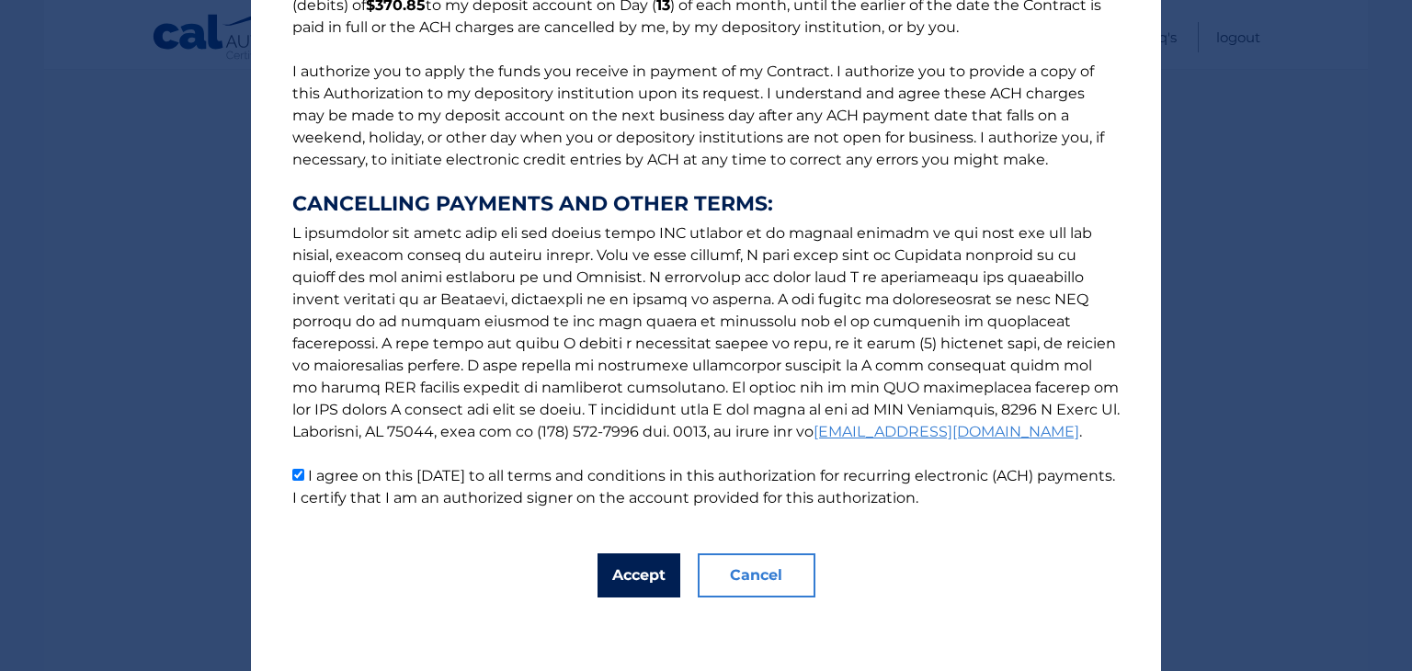
click at [636, 571] on button "Accept" at bounding box center [638, 575] width 83 height 44
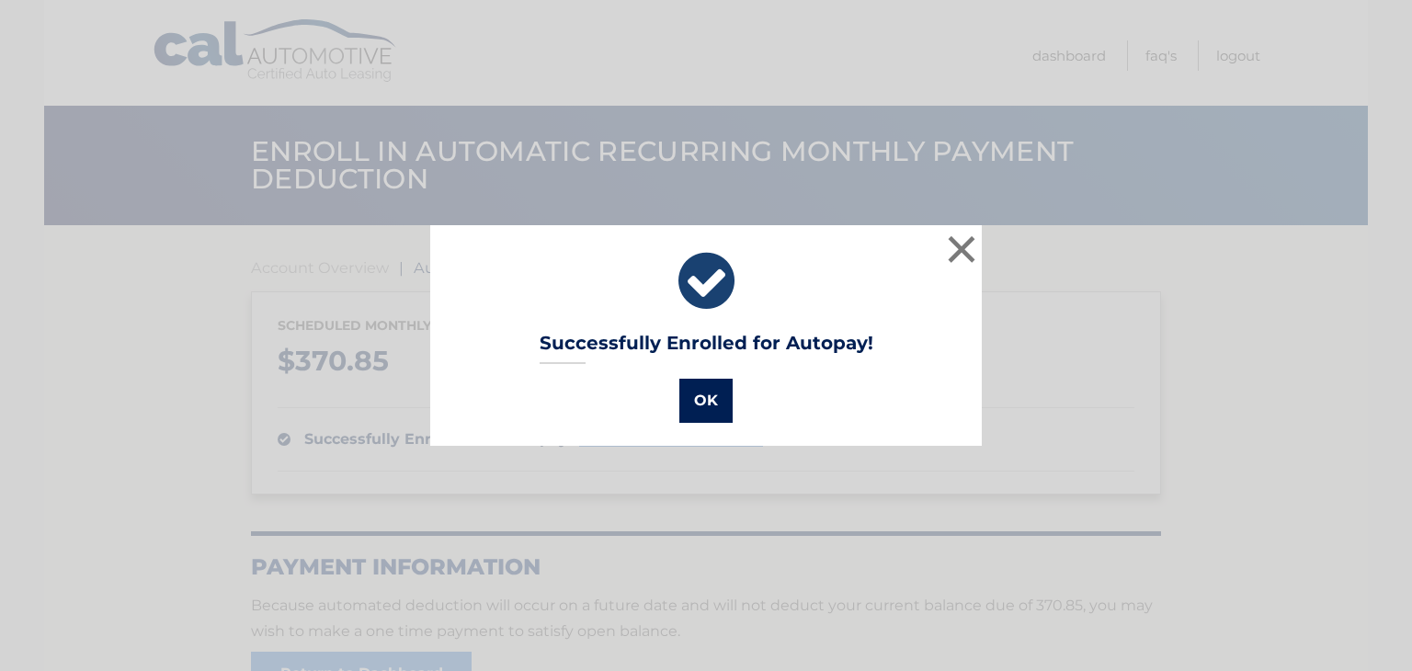
click at [703, 391] on button "OK" at bounding box center [705, 401] width 53 height 44
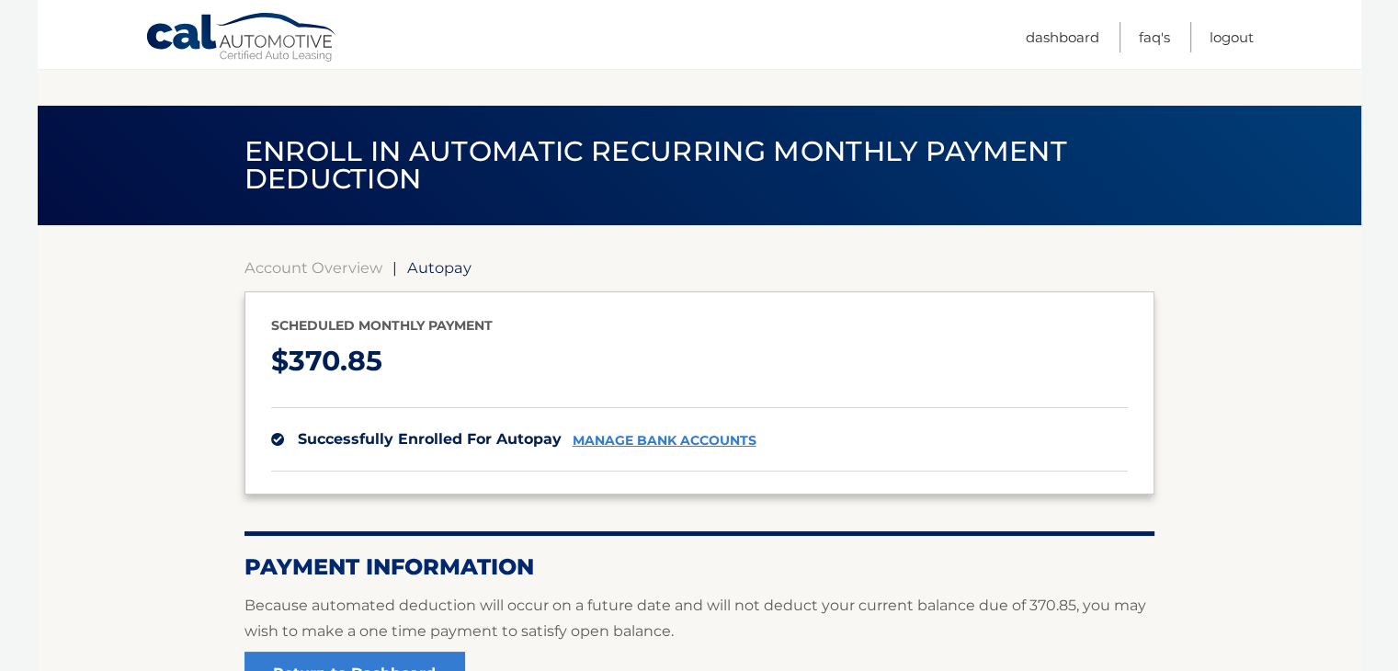
scroll to position [207, 0]
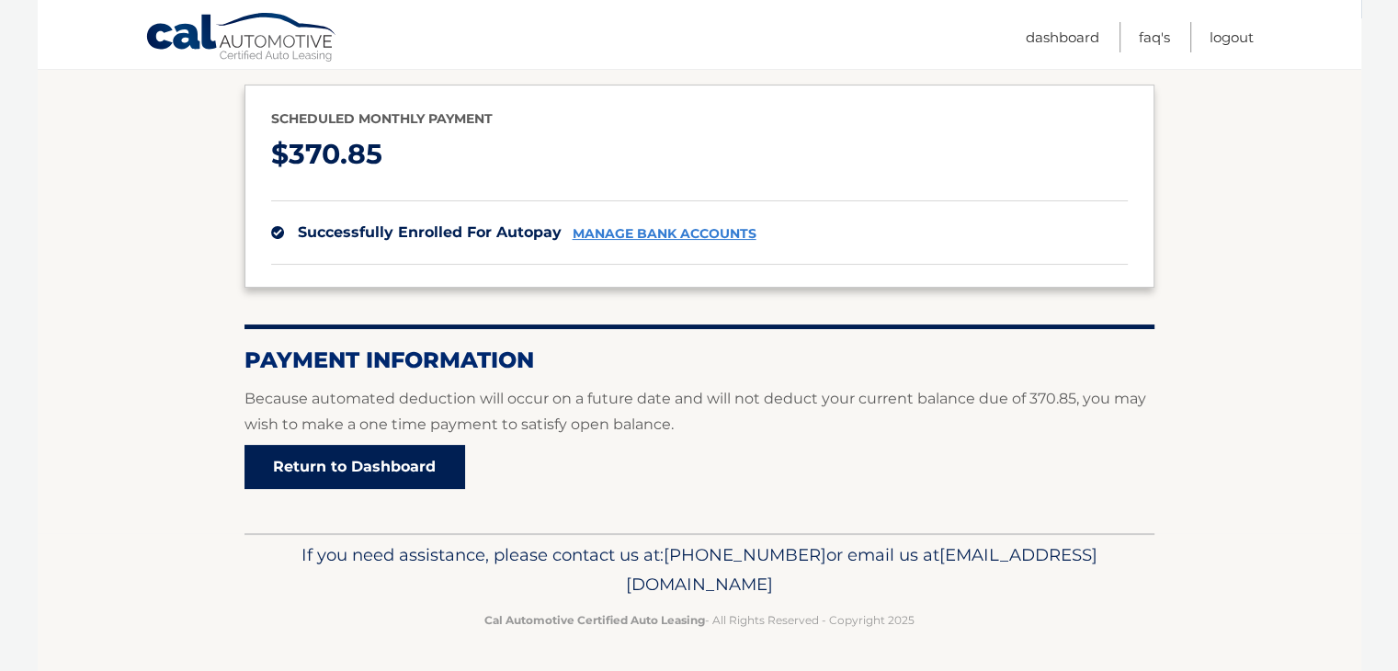
click at [373, 470] on link "Return to Dashboard" at bounding box center [354, 467] width 221 height 44
